Goal: Obtain resource: Download file/media

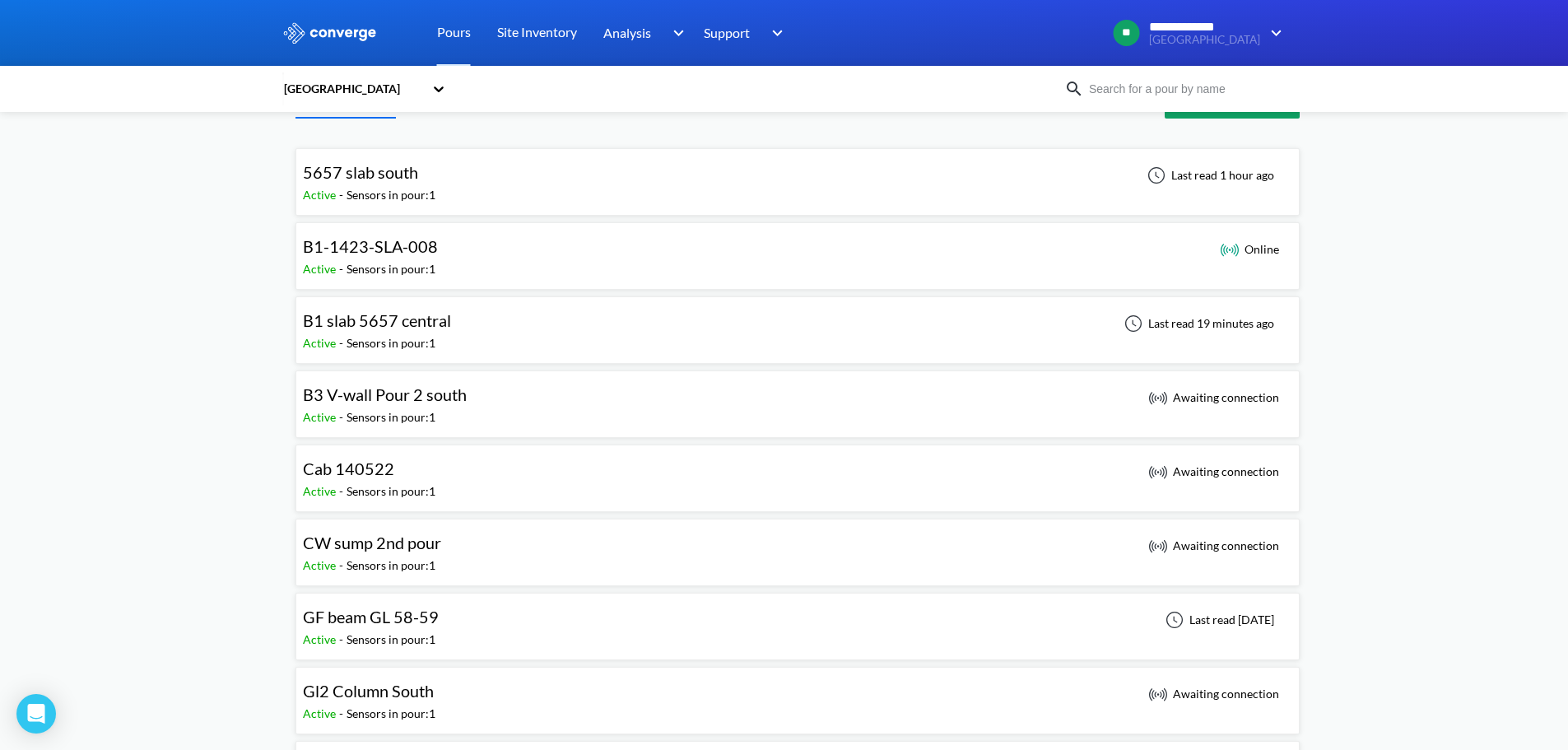
scroll to position [82, 0]
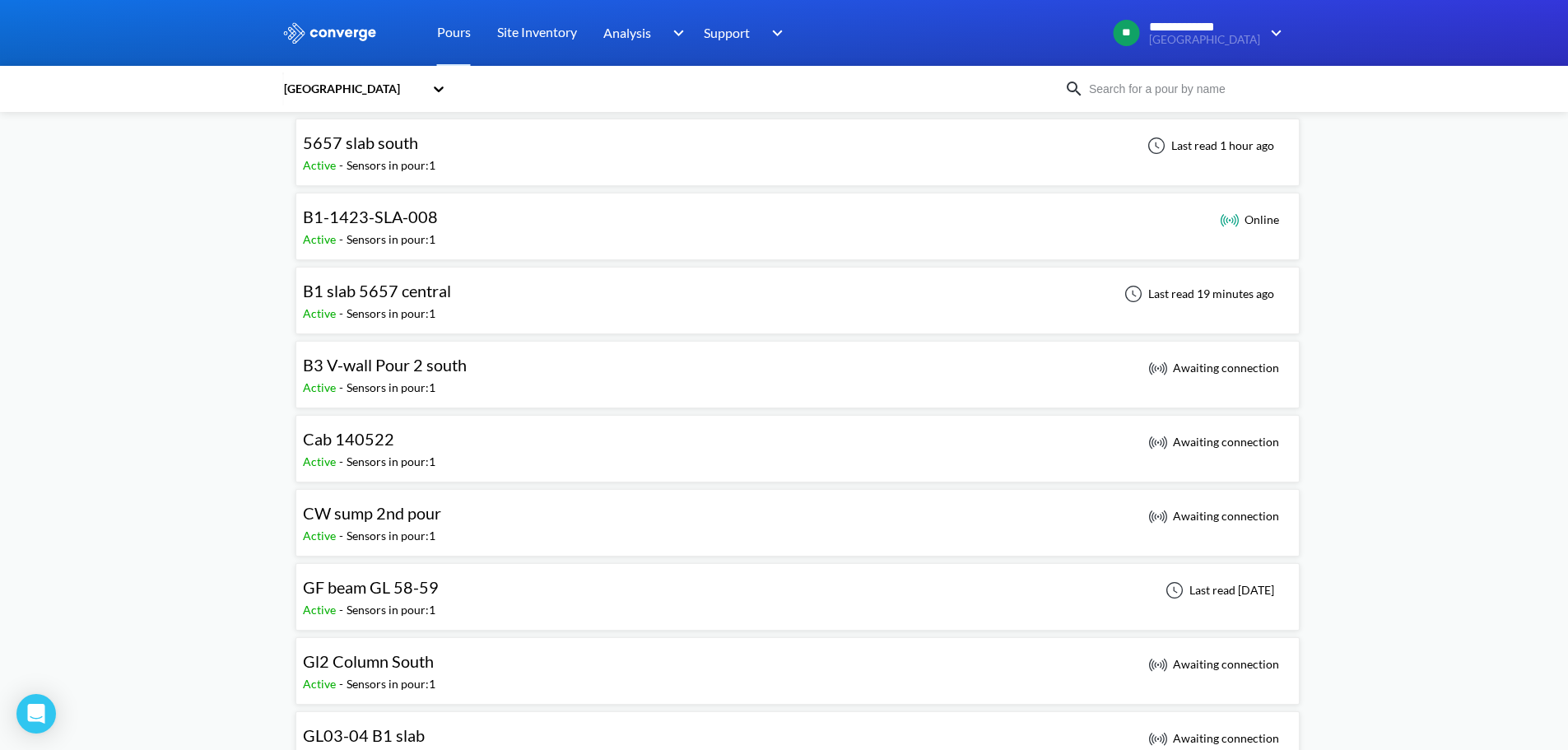
click at [488, 238] on div "B1-1423-SLA-008 Active - Sensors in pour: 1 Online" at bounding box center [797, 227] width 989 height 53
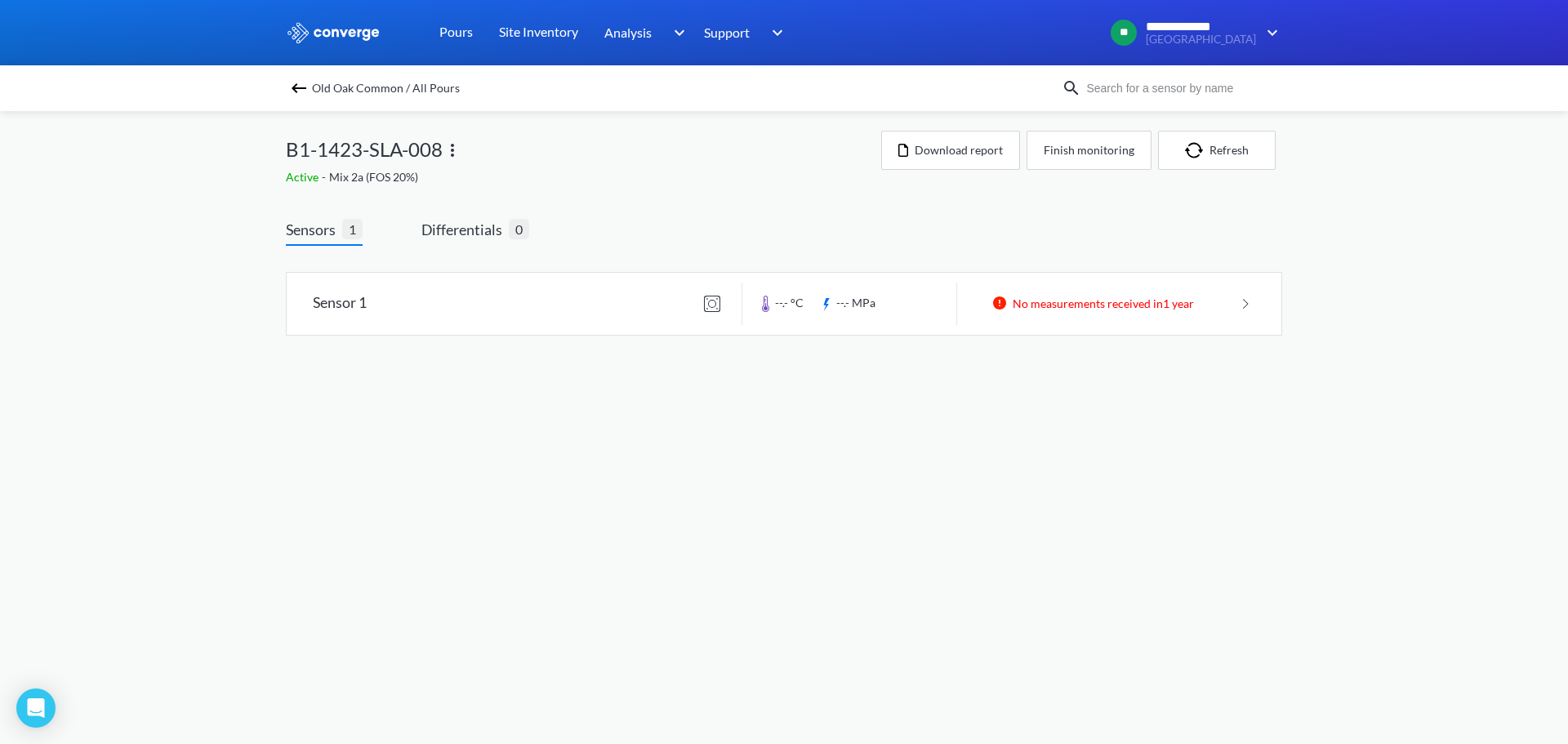
click at [302, 81] on img at bounding box center [299, 88] width 19 height 19
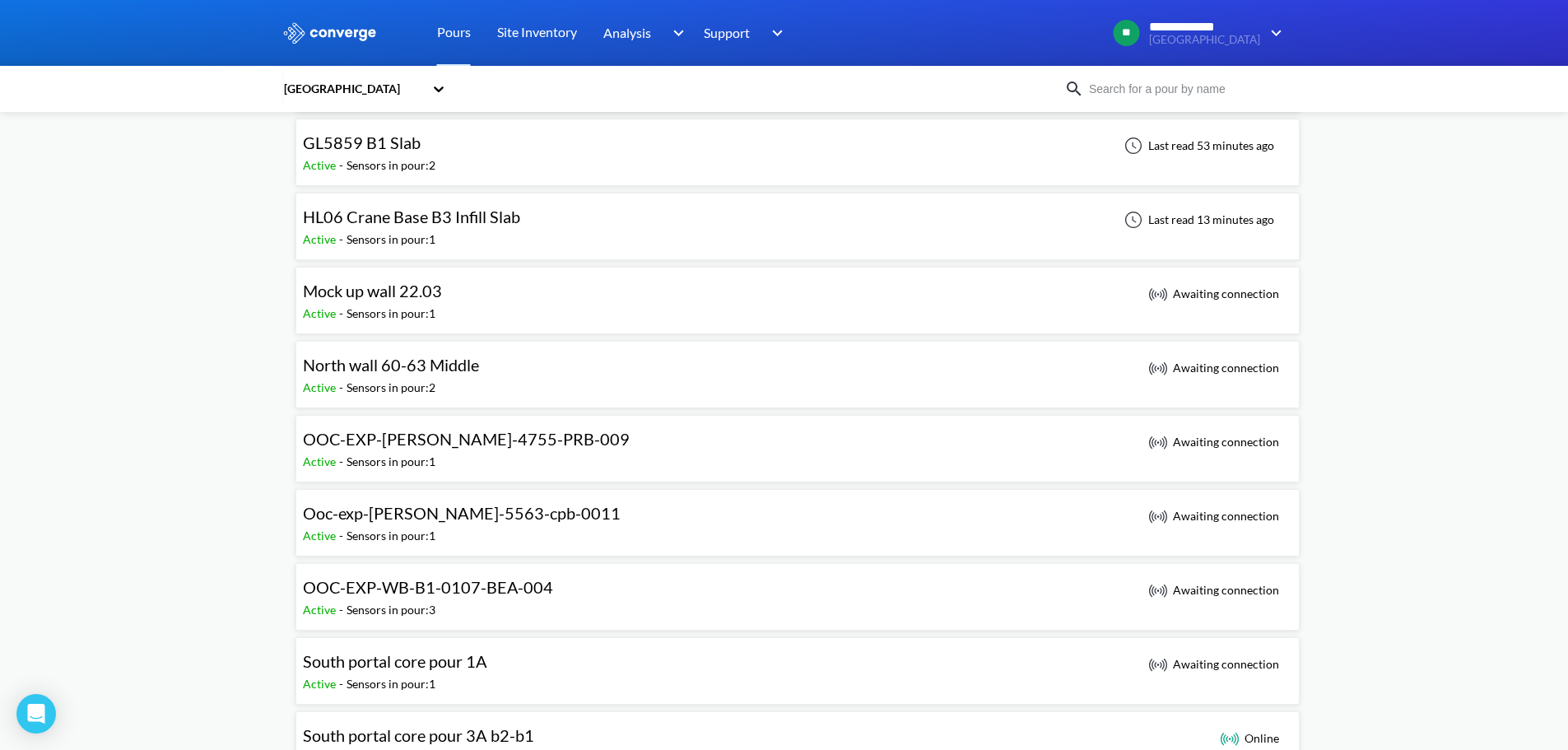
scroll to position [742, 0]
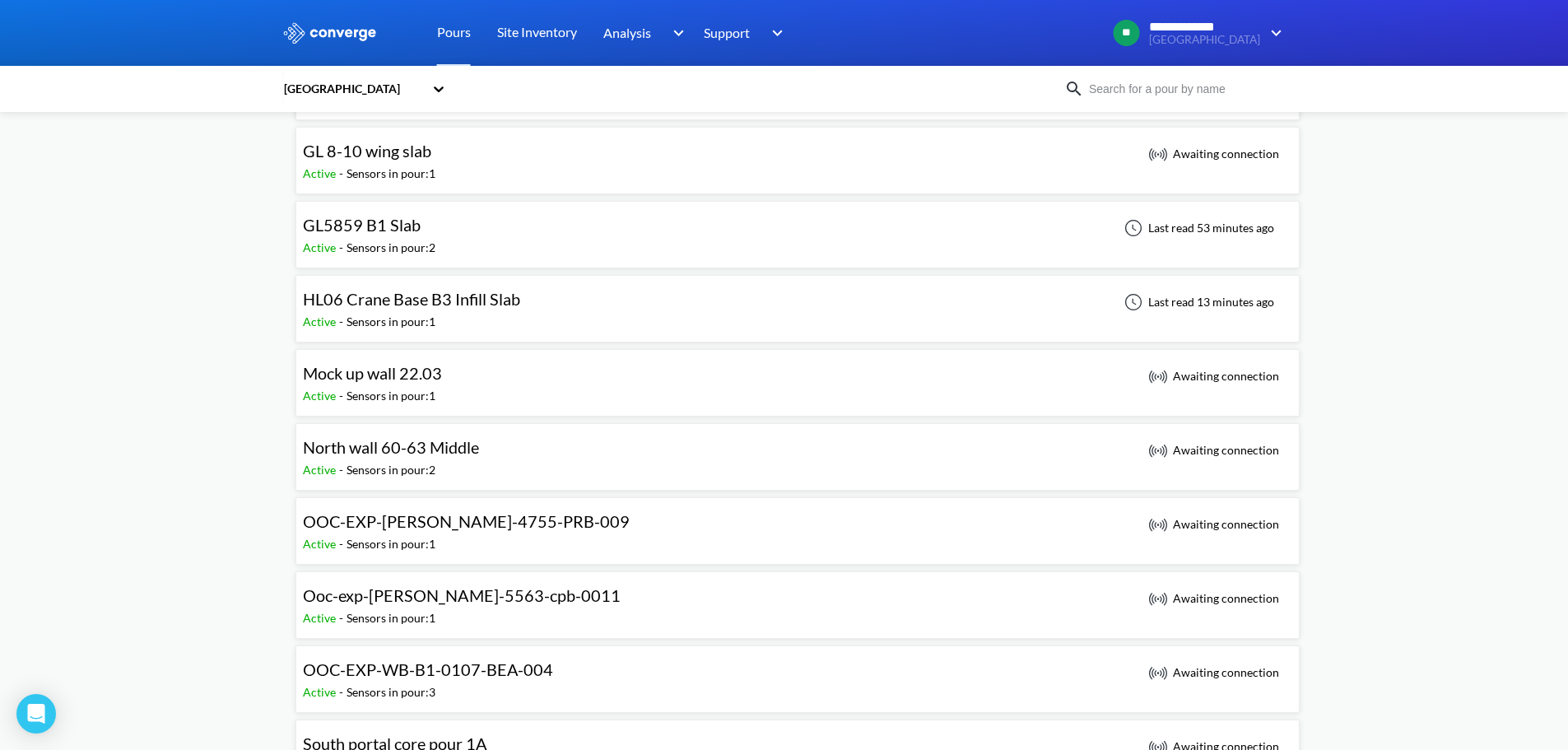
click at [408, 249] on div "Sensors in pour: 2" at bounding box center [391, 247] width 89 height 18
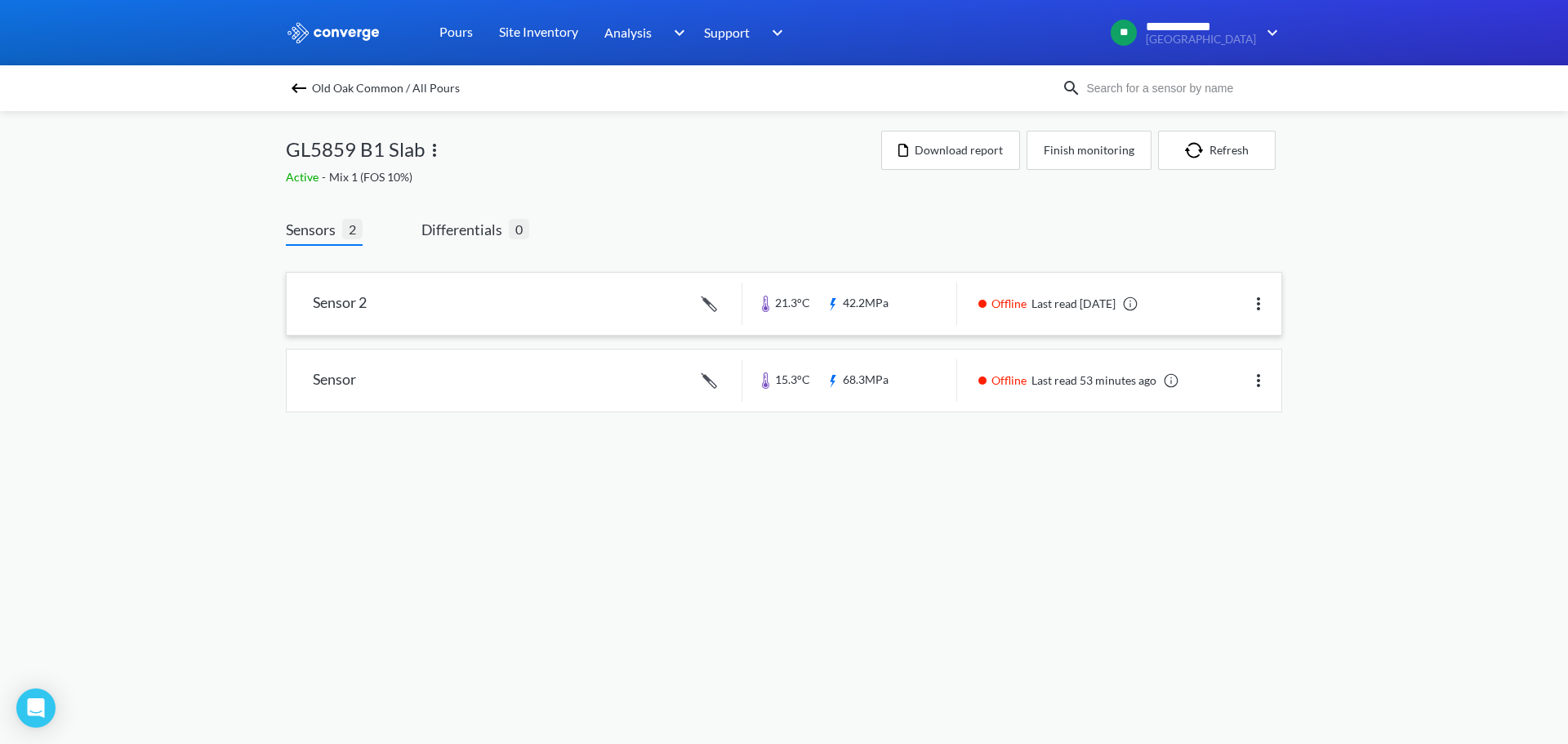
click at [861, 304] on link at bounding box center [784, 304] width 994 height 62
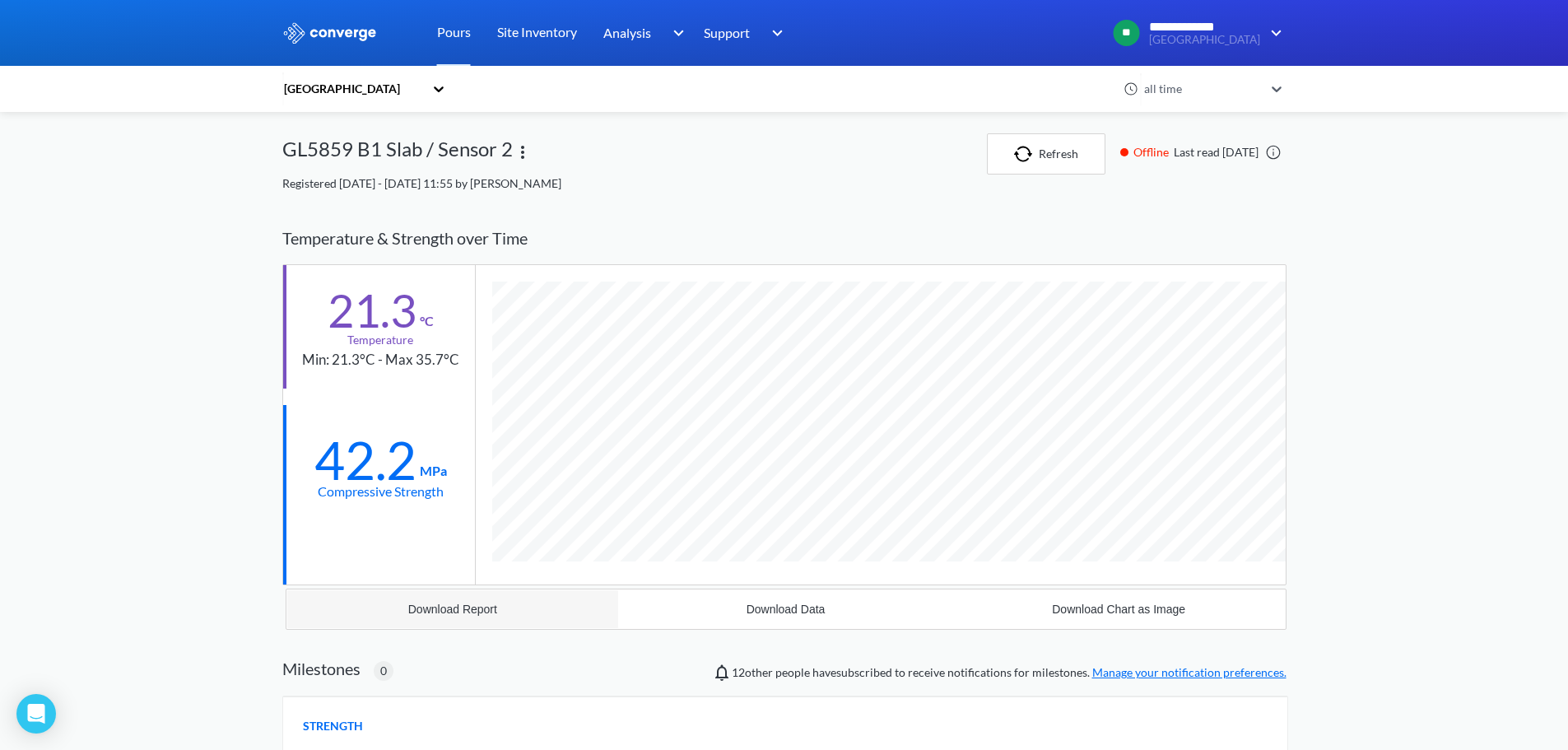
click at [500, 604] on button "Download Report" at bounding box center [453, 609] width 334 height 39
click at [784, 613] on div "Download Data" at bounding box center [786, 609] width 79 height 13
